Goal: Navigation & Orientation: Understand site structure

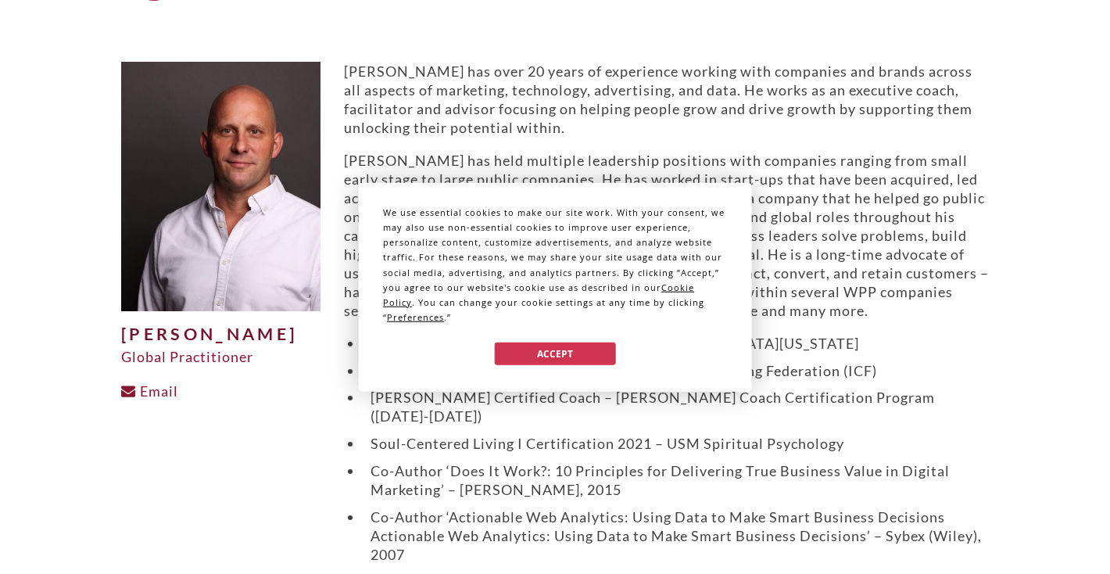
scroll to position [70, 0]
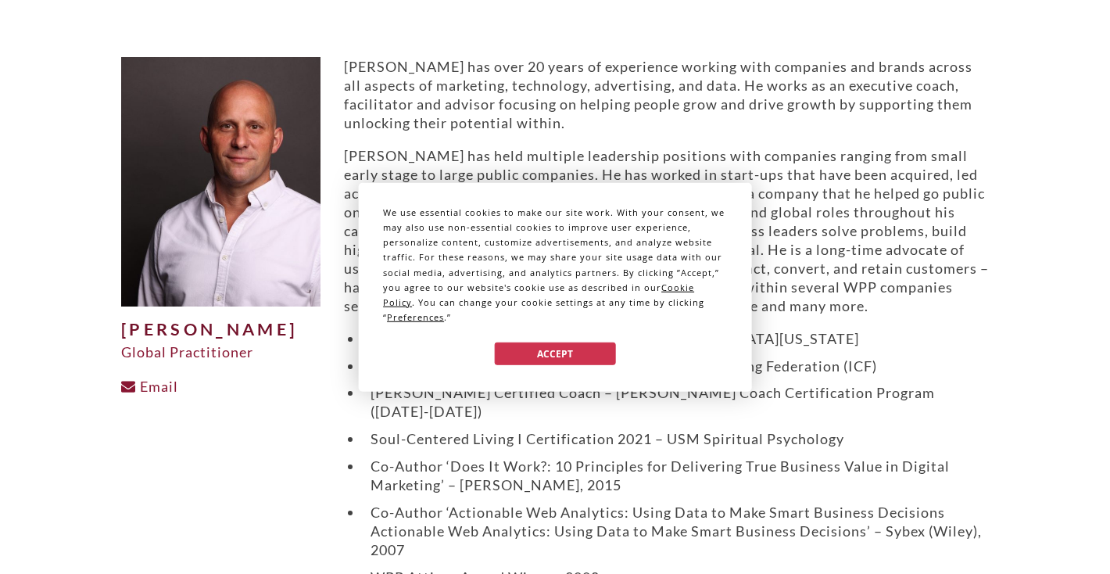
click at [326, 417] on div "We use essential cookies to make our site work. With your consent, we may also …" at bounding box center [555, 287] width 1110 height 574
click at [592, 357] on button "Accept" at bounding box center [555, 353] width 120 height 23
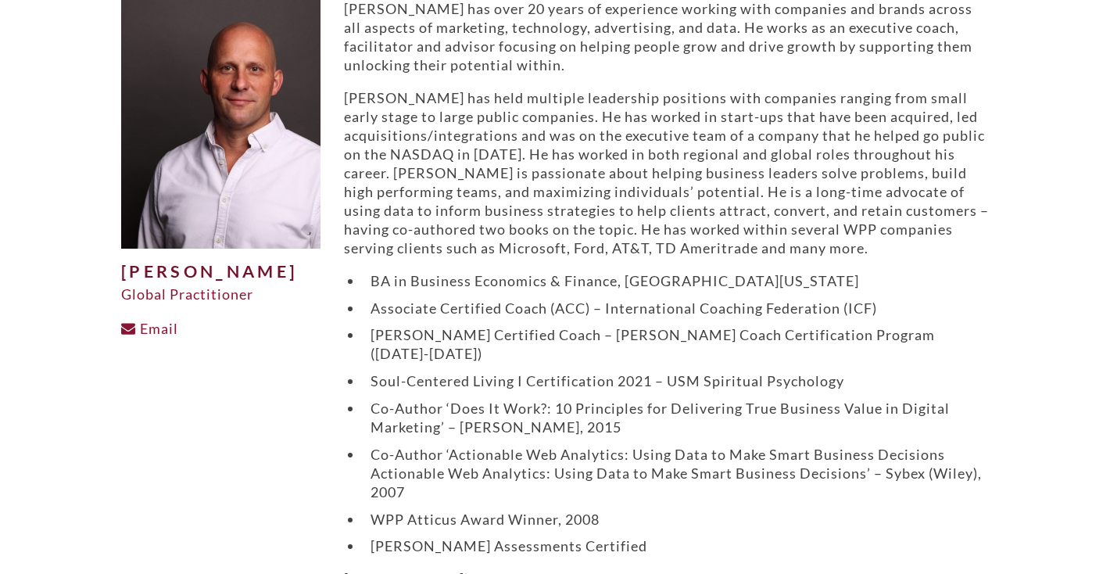
scroll to position [0, 0]
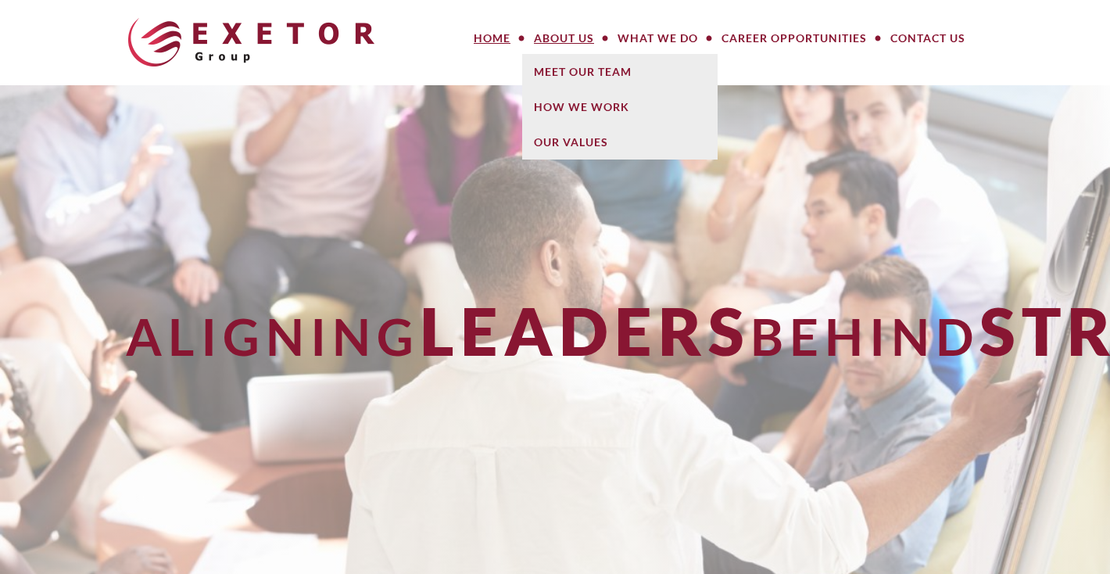
click at [582, 41] on link "About Us" at bounding box center [564, 38] width 84 height 31
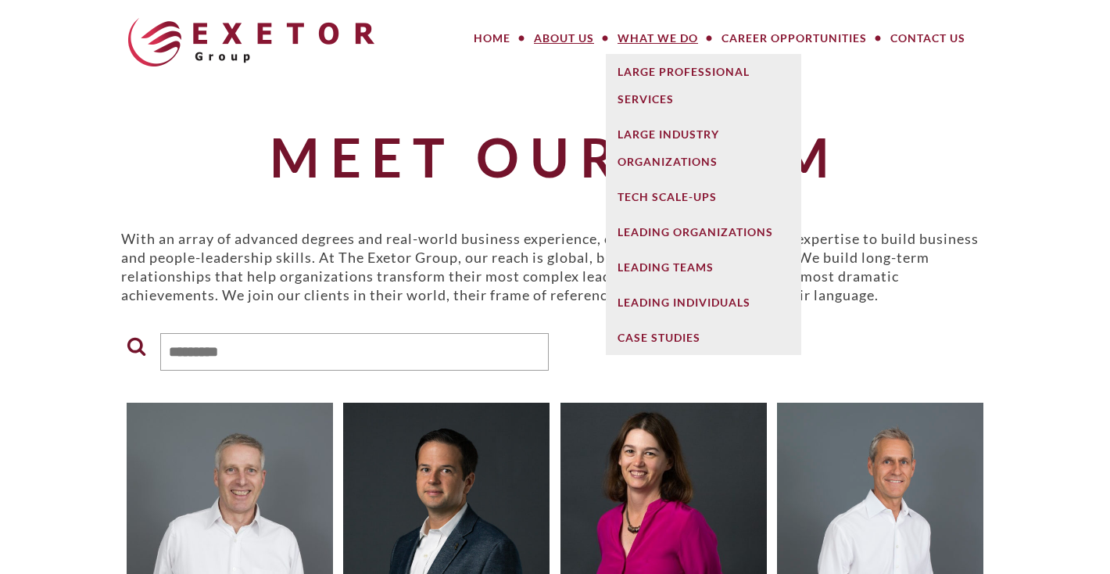
click at [678, 32] on link "What We Do" at bounding box center [658, 38] width 104 height 31
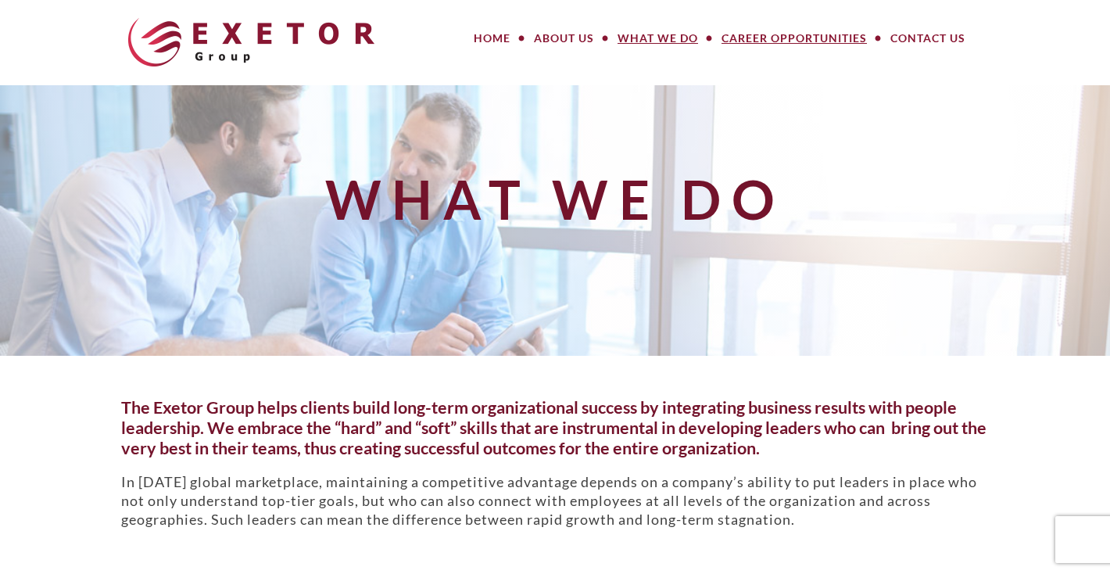
click at [760, 38] on link "Career Opportunities" at bounding box center [794, 38] width 169 height 31
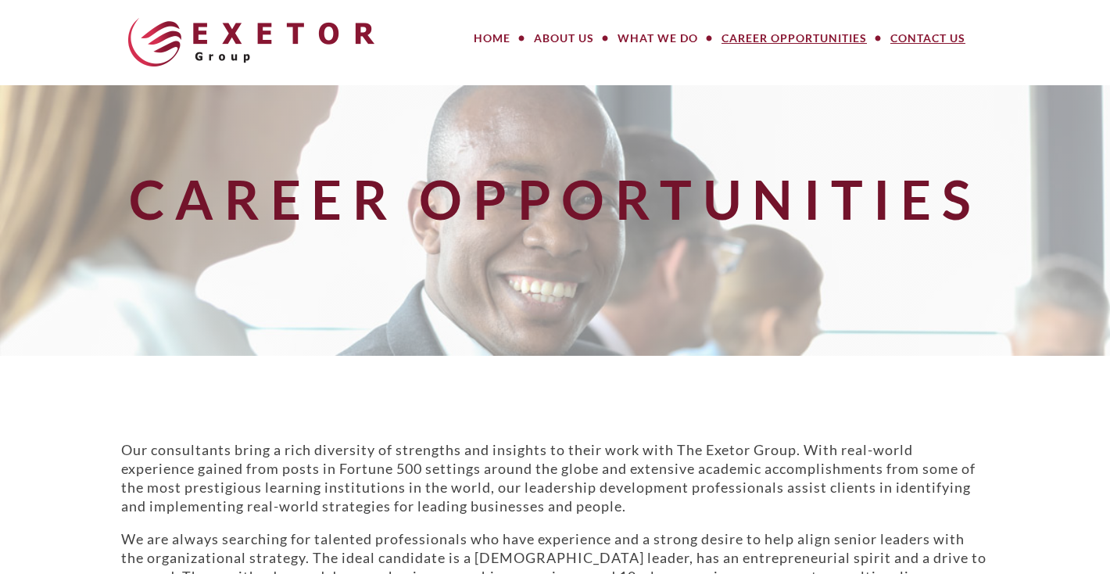
click at [908, 35] on link "Contact Us" at bounding box center [928, 38] width 98 height 31
